Goal: Transaction & Acquisition: Purchase product/service

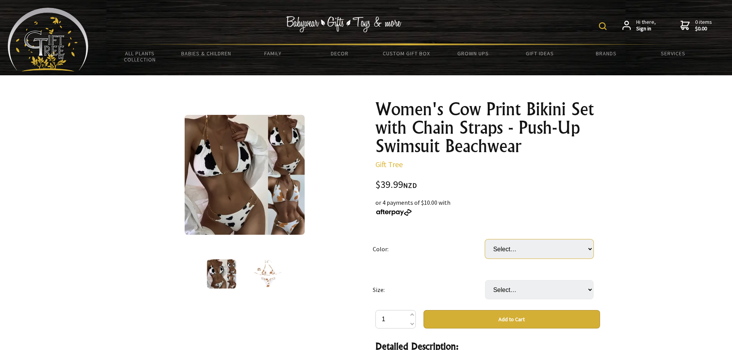
click at [511, 247] on select "Select… Black Yellow" at bounding box center [539, 249] width 108 height 19
select select "Yellow"
click at [485, 240] on select "Select… Black Yellow" at bounding box center [539, 249] width 108 height 19
click at [503, 248] on select "Select… Black Yellow" at bounding box center [539, 249] width 108 height 19
drag, startPoint x: 411, startPoint y: 253, endPoint x: 407, endPoint y: 248, distance: 5.7
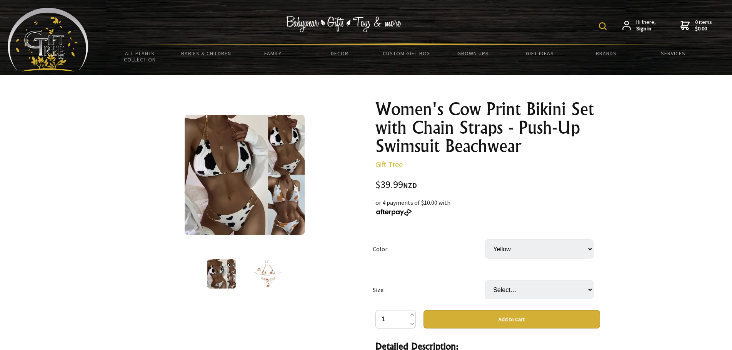
click at [411, 253] on td "Color:" at bounding box center [429, 249] width 112 height 41
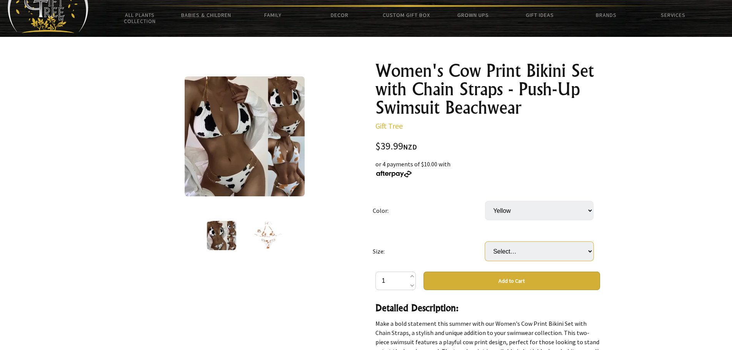
click at [495, 252] on select "Select… S M L XL" at bounding box center [539, 251] width 108 height 19
select select "S"
click at [485, 242] on select "Select… S M L XL" at bounding box center [539, 251] width 108 height 19
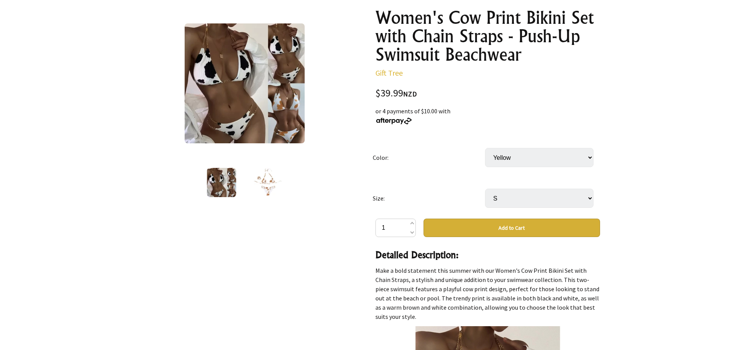
scroll to position [0, 0]
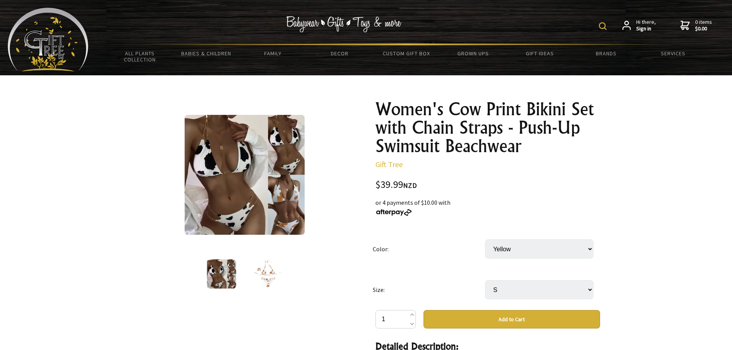
click at [283, 192] on img at bounding box center [245, 175] width 120 height 120
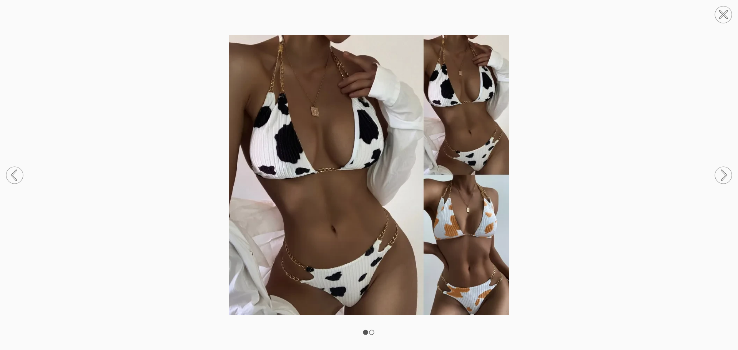
click at [721, 15] on circle at bounding box center [723, 14] width 17 height 17
